Goal: Find specific page/section: Find specific page/section

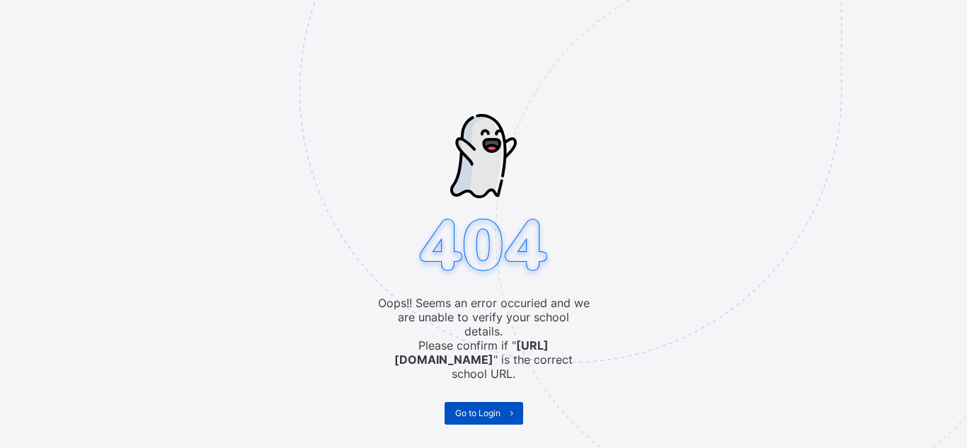
click at [482, 408] on span "Go to Login" at bounding box center [477, 413] width 45 height 11
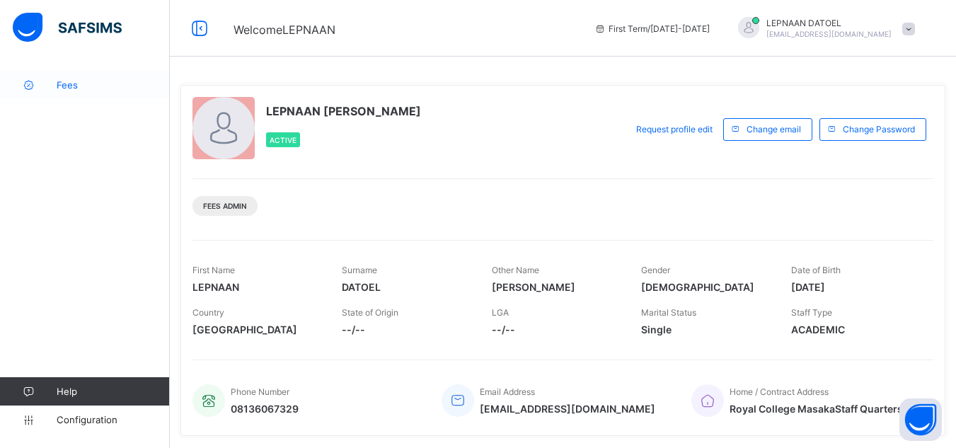
click at [69, 95] on link "Fees" at bounding box center [85, 85] width 170 height 28
